Goal: Find specific page/section: Find specific page/section

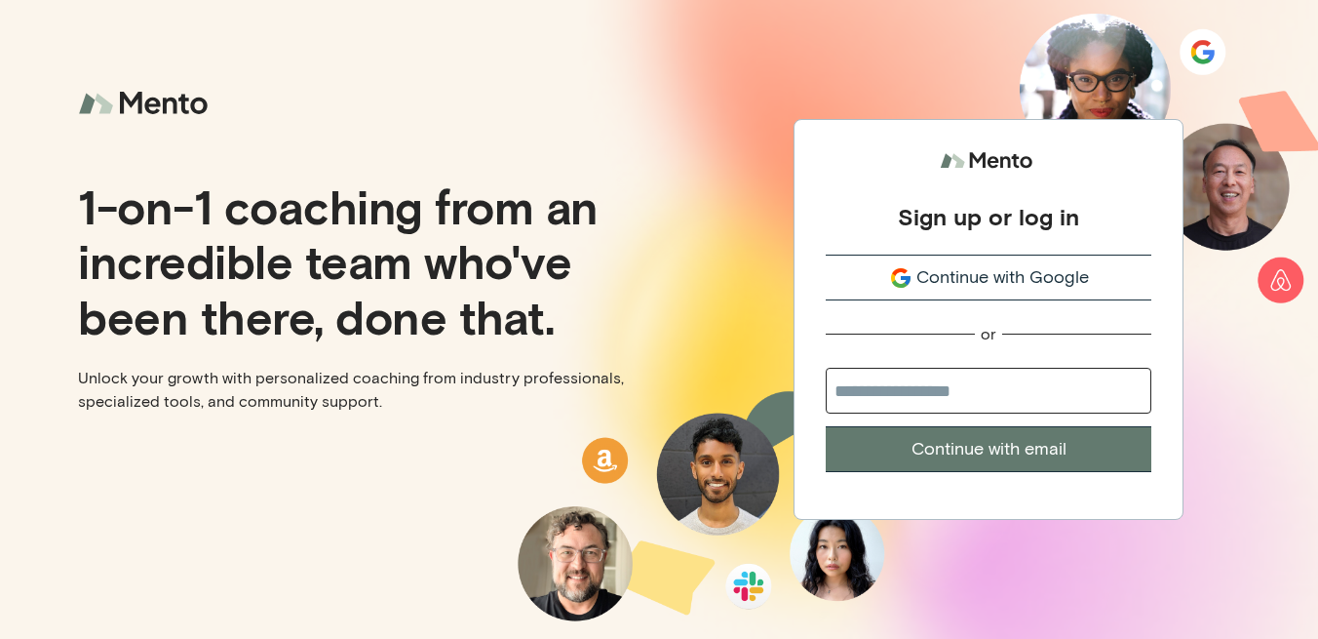
click at [1063, 280] on span "Continue with Google" at bounding box center [1003, 277] width 173 height 26
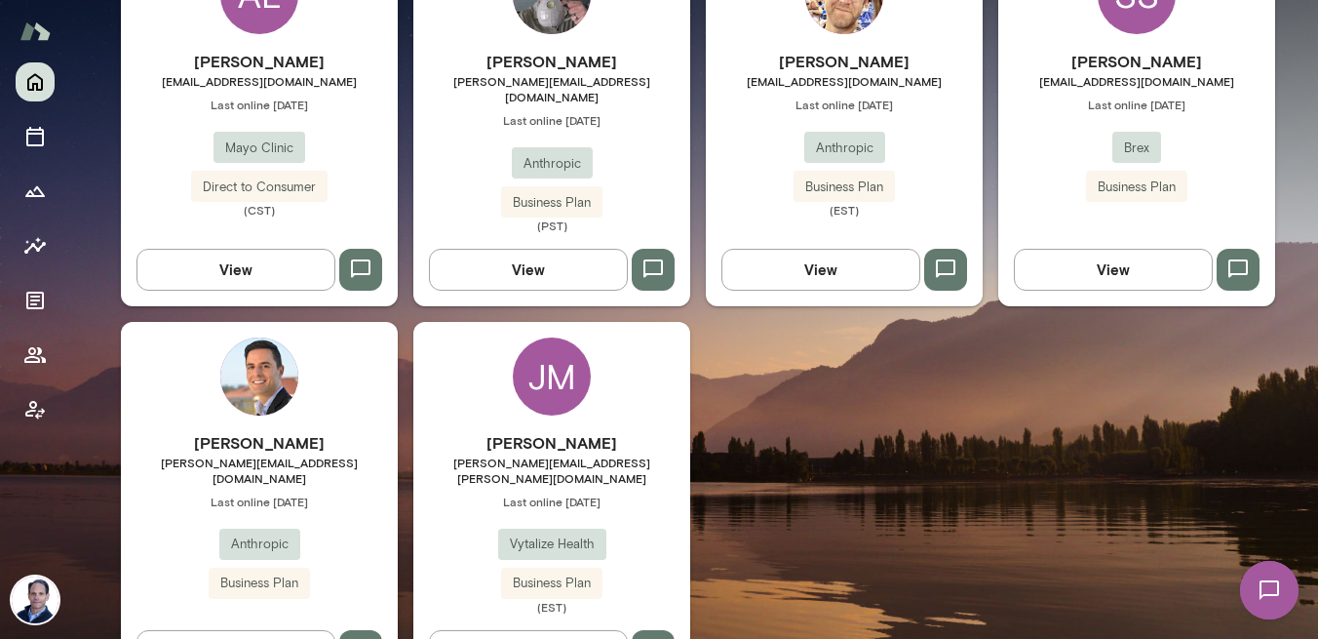
scroll to position [1109, 0]
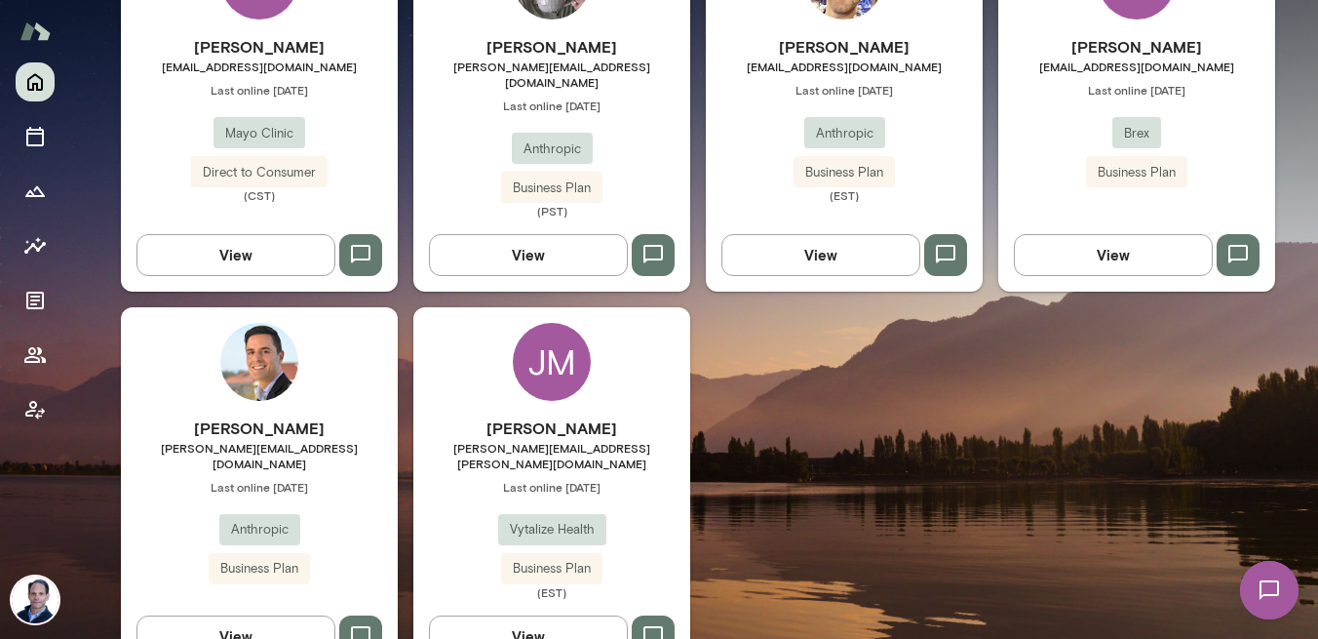
click at [551, 330] on div "JM" at bounding box center [552, 362] width 78 height 78
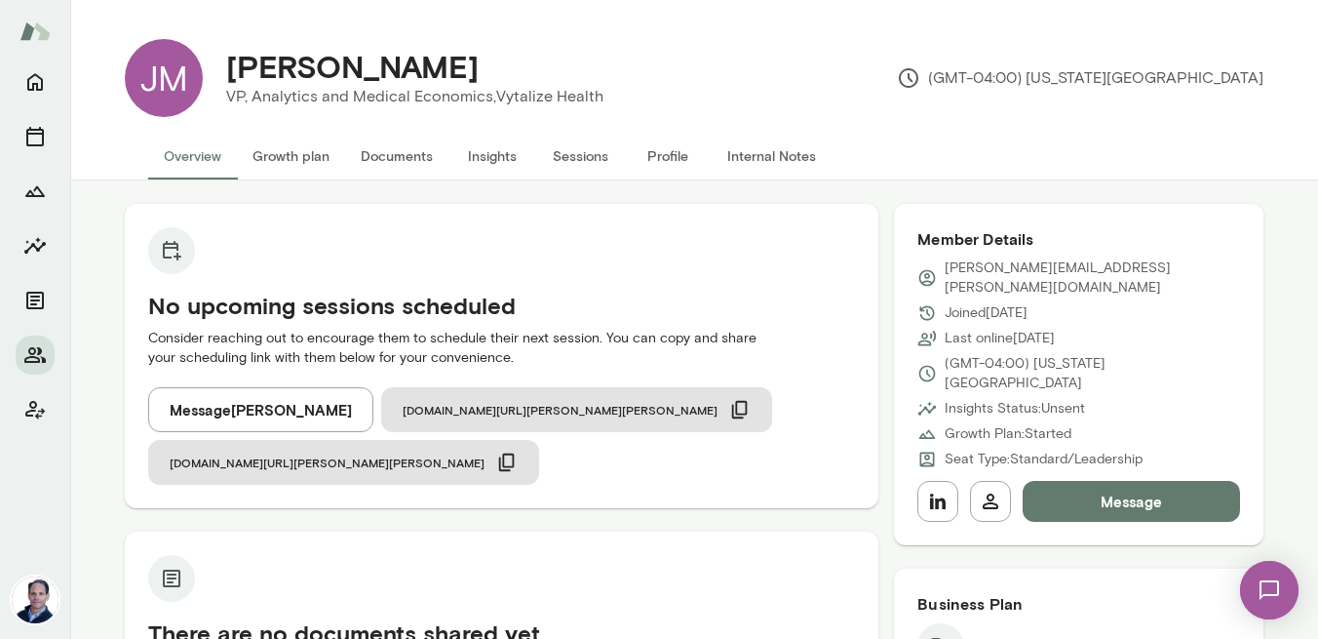
click at [670, 151] on button "Profile" at bounding box center [668, 156] width 88 height 47
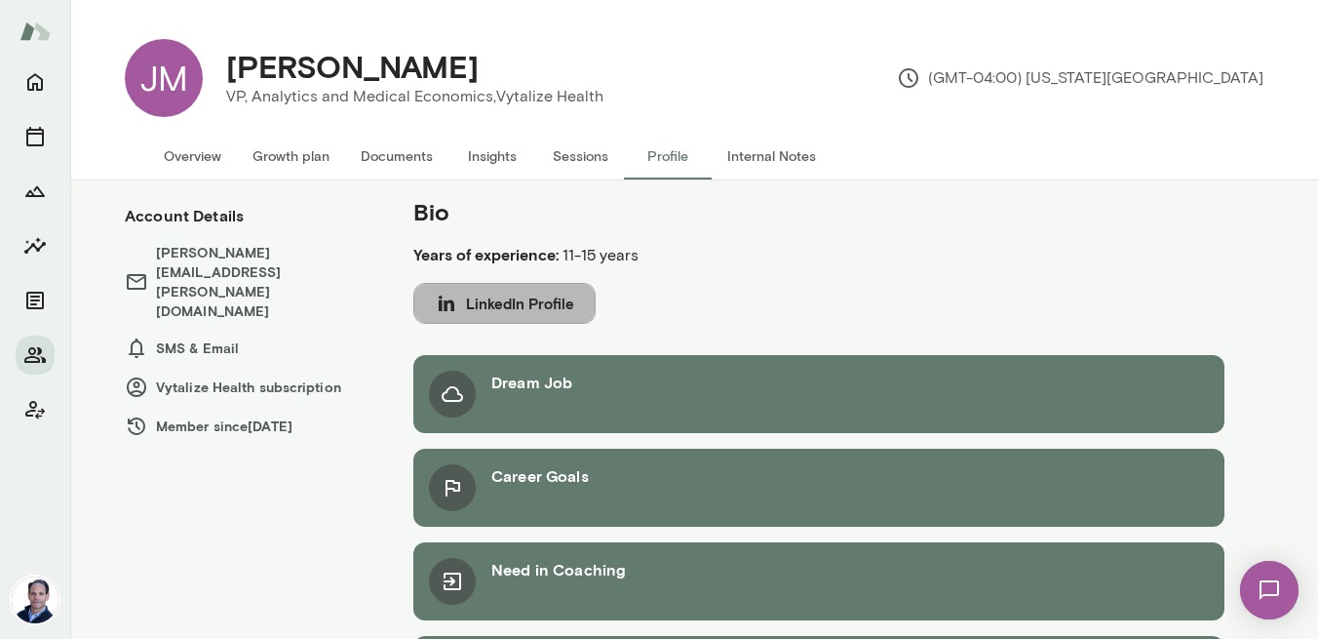
click at [530, 302] on button "LinkedIn Profile" at bounding box center [504, 303] width 182 height 41
